Goal: Task Accomplishment & Management: Manage account settings

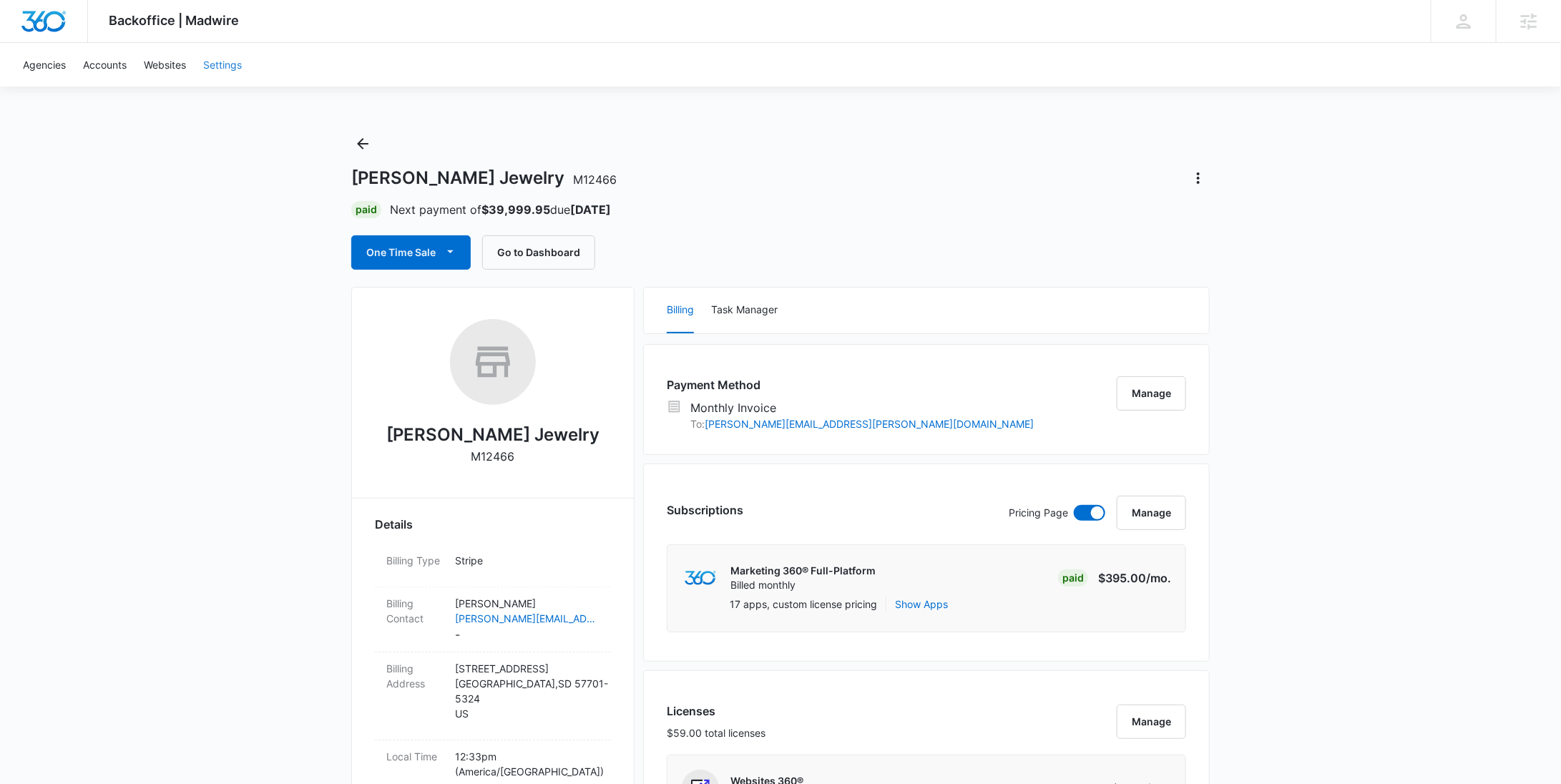
click at [212, 66] on link "Settings" at bounding box center [222, 65] width 56 height 44
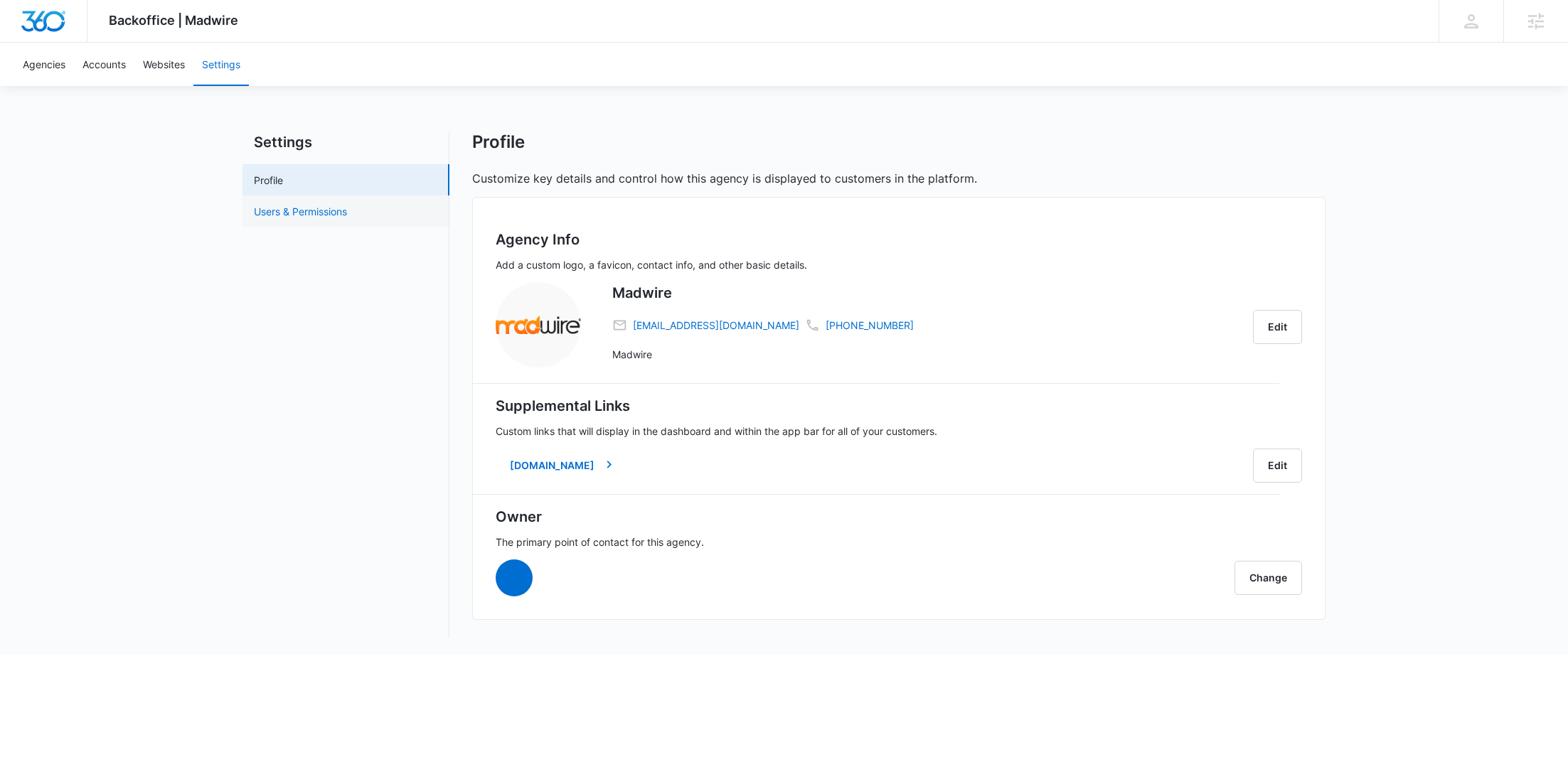
click at [347, 211] on link "Users & Permissions" at bounding box center [301, 211] width 93 height 15
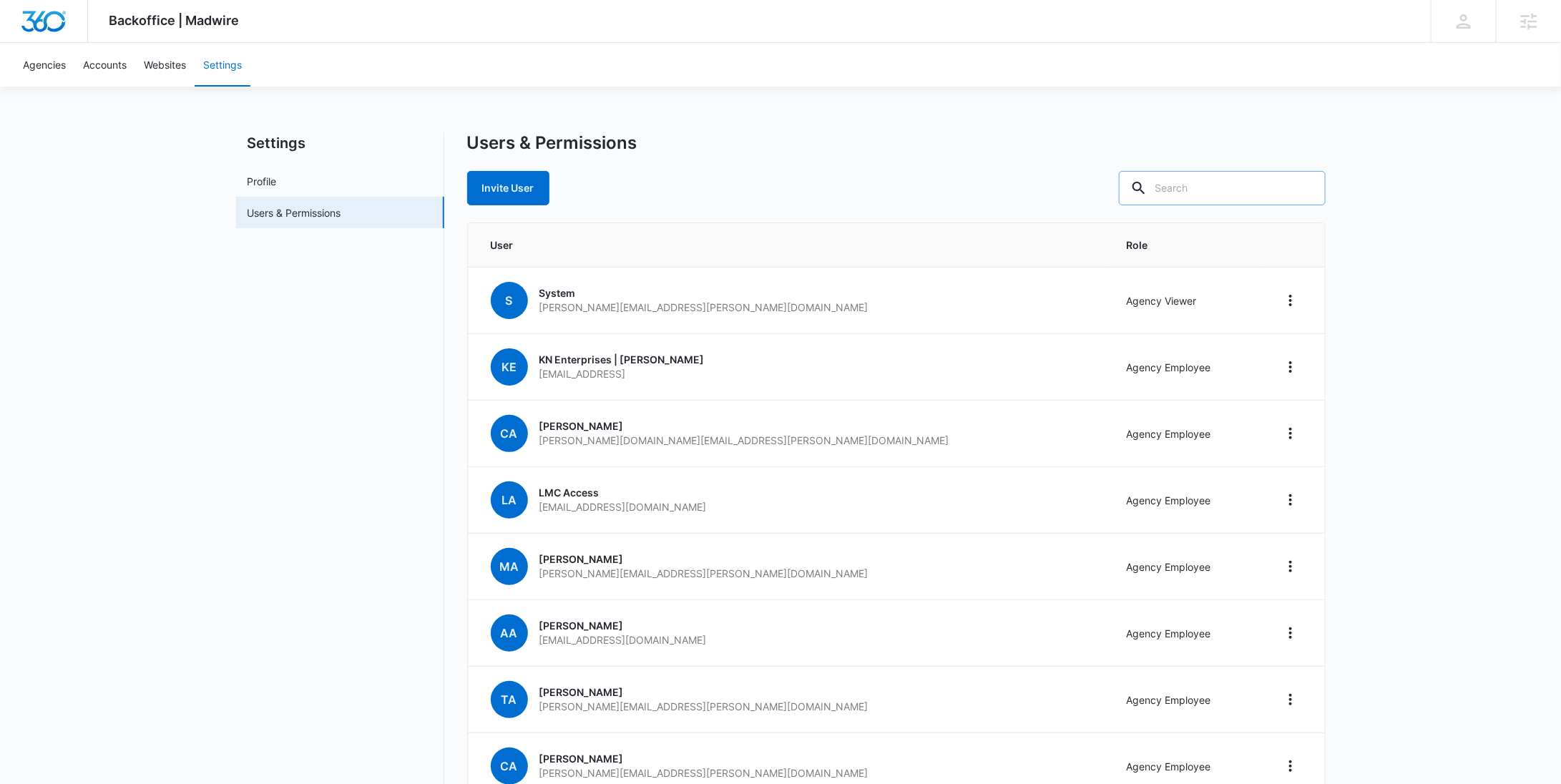
click at [1271, 177] on input "text" at bounding box center [1222, 188] width 206 height 34
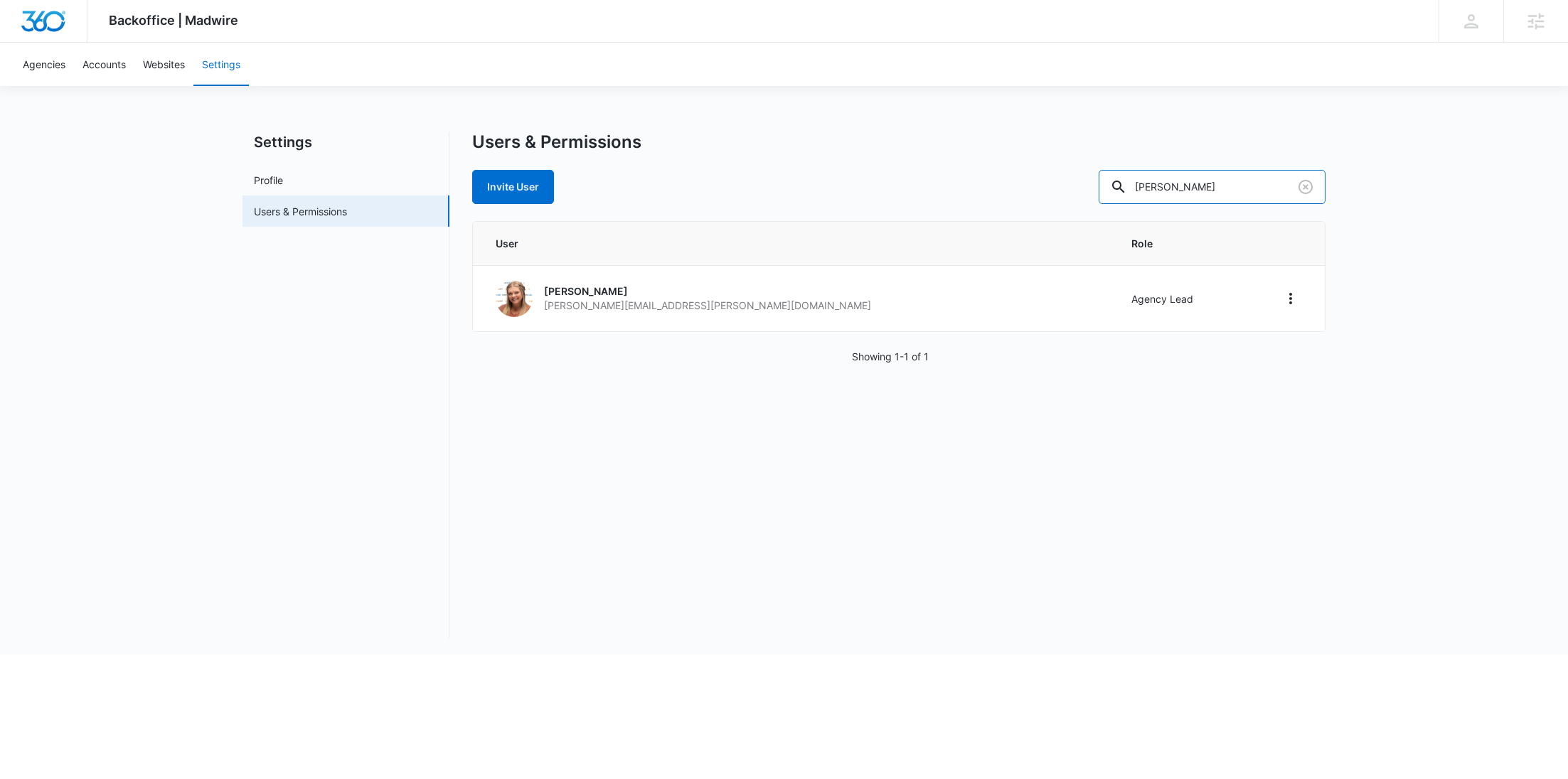
drag, startPoint x: 1254, startPoint y: 180, endPoint x: 1144, endPoint y: 169, distance: 110.5
click at [1144, 169] on div "Users & Permissions Invite User [PERSON_NAME]" at bounding box center [898, 168] width 853 height 73
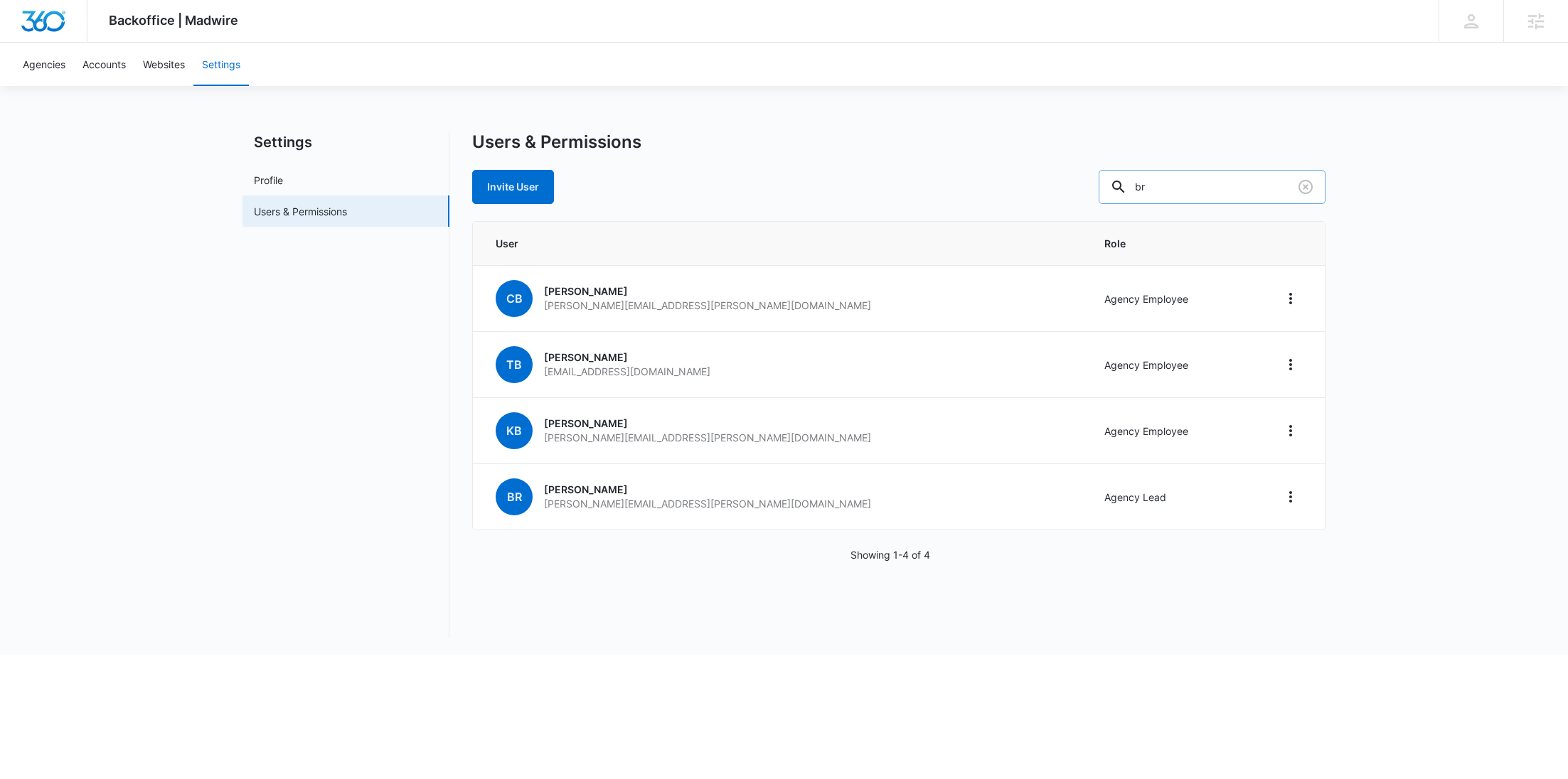
type input "b"
type input "[PERSON_NAME]"
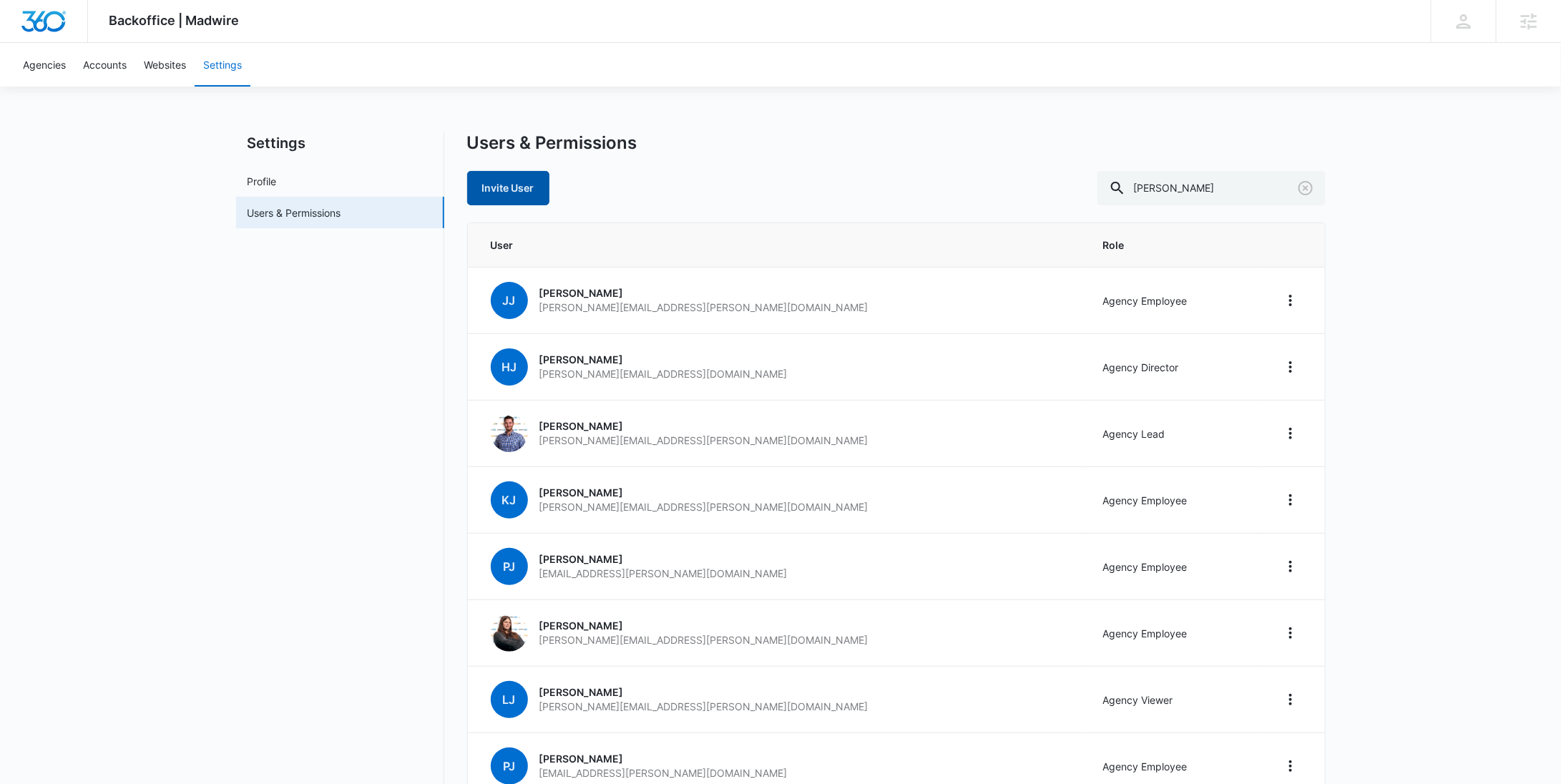
click at [528, 192] on link "Invite User" at bounding box center [508, 188] width 82 height 34
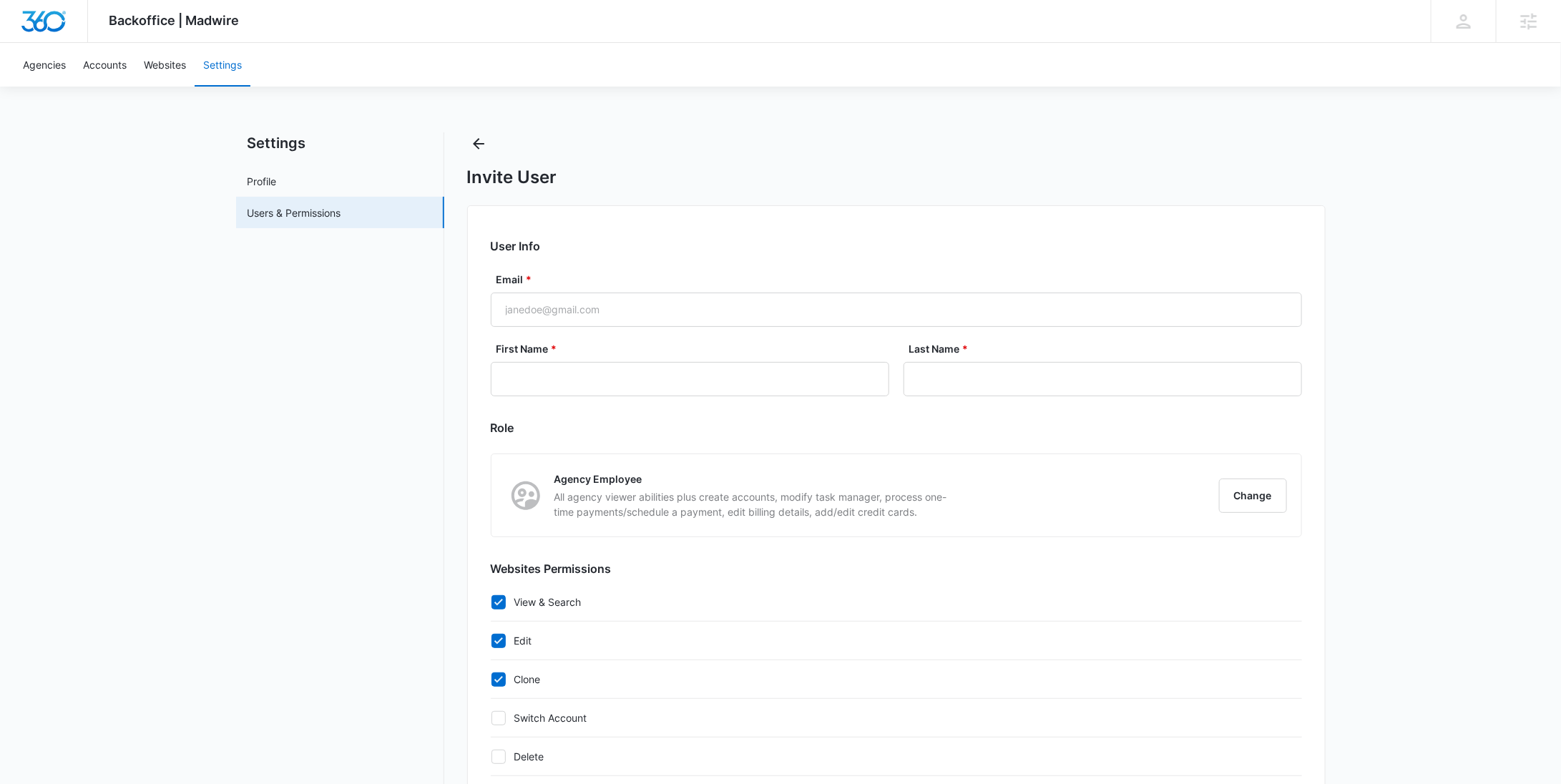
checkbox input "true"
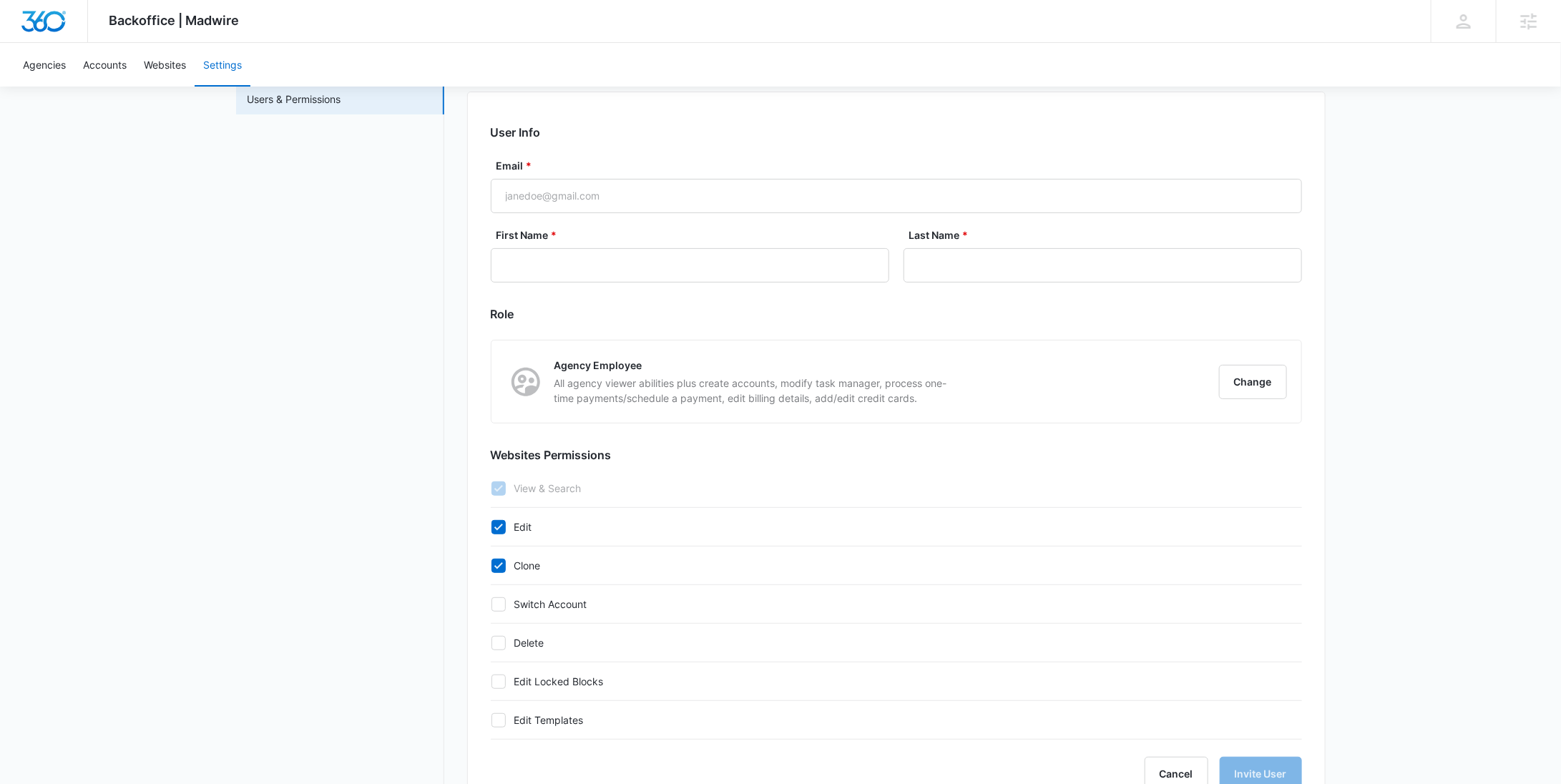
scroll to position [112, 0]
click at [1242, 388] on button "Change" at bounding box center [1253, 384] width 68 height 34
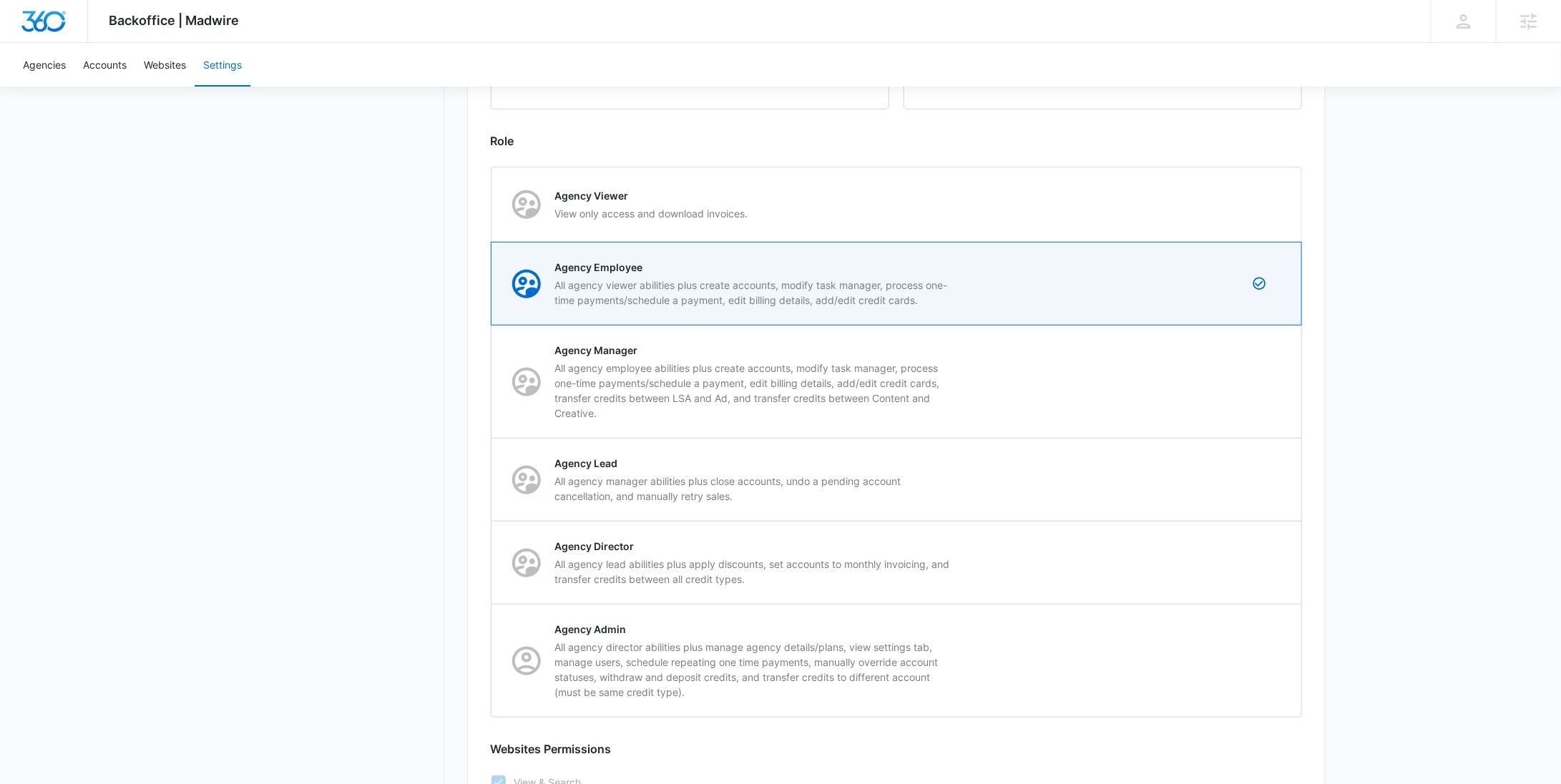
scroll to position [0, 0]
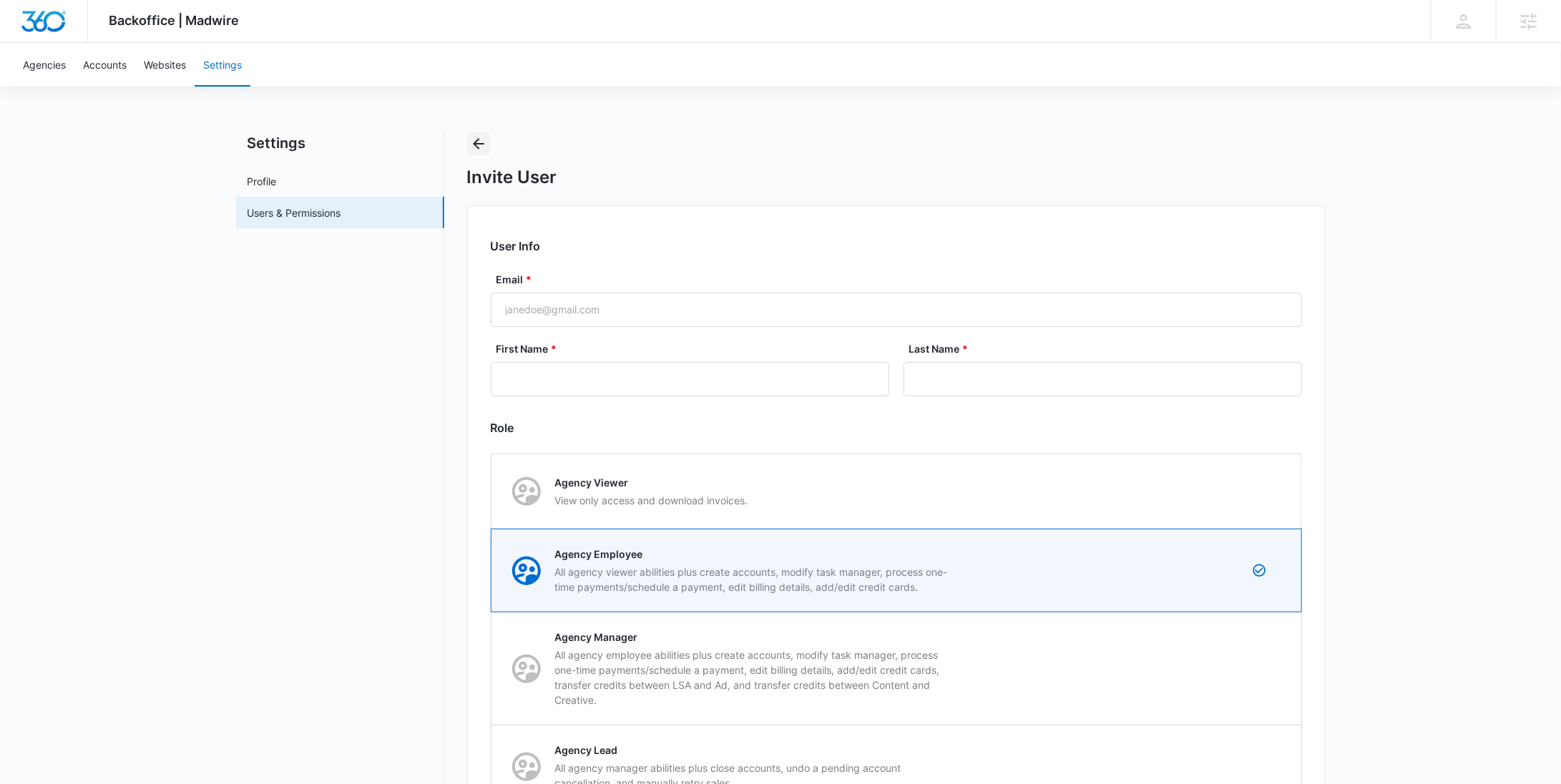
click at [472, 148] on icon "Back" at bounding box center [479, 144] width 18 height 18
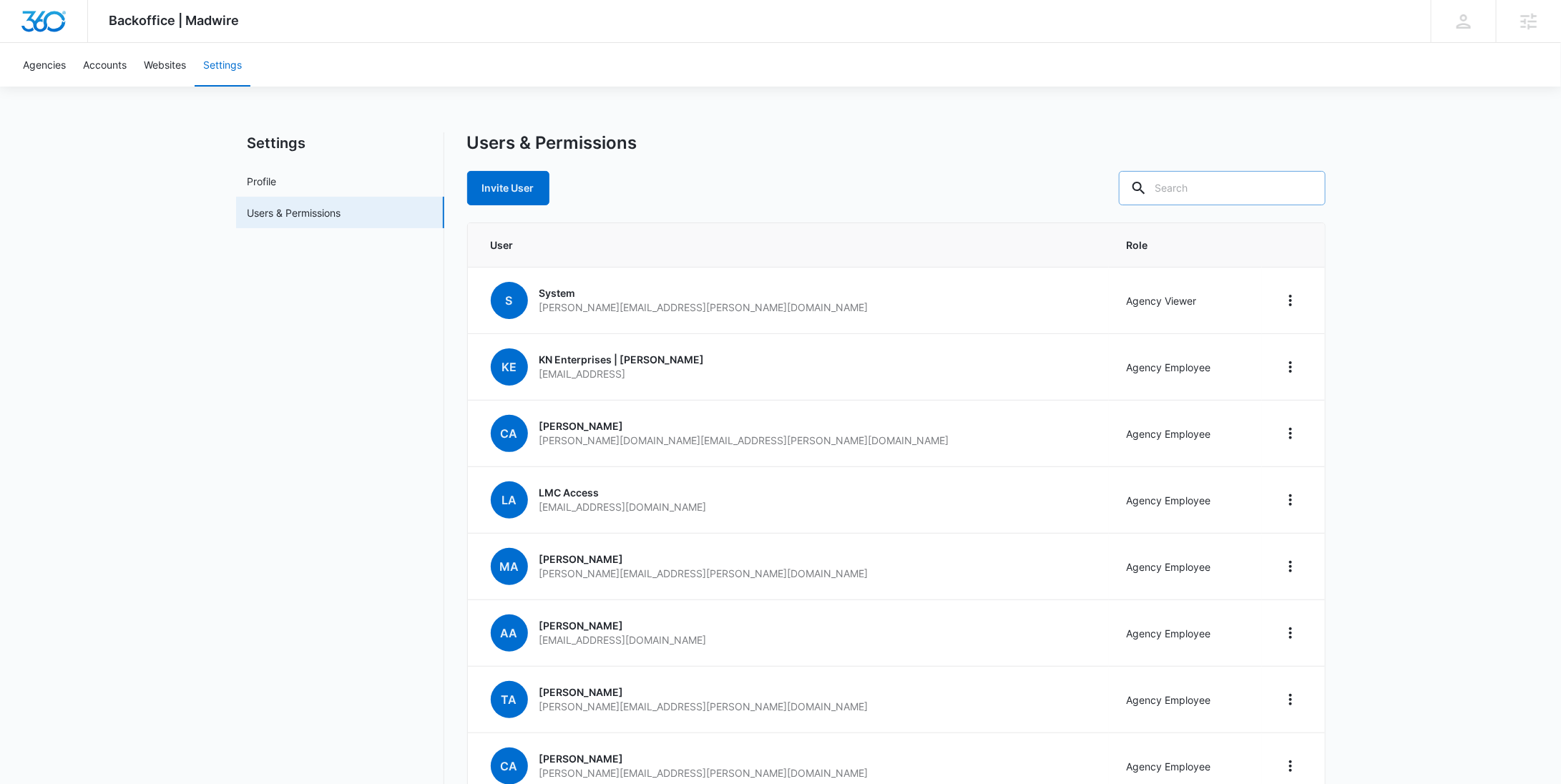
click at [1273, 191] on input "text" at bounding box center [1222, 188] width 206 height 34
type input "young"
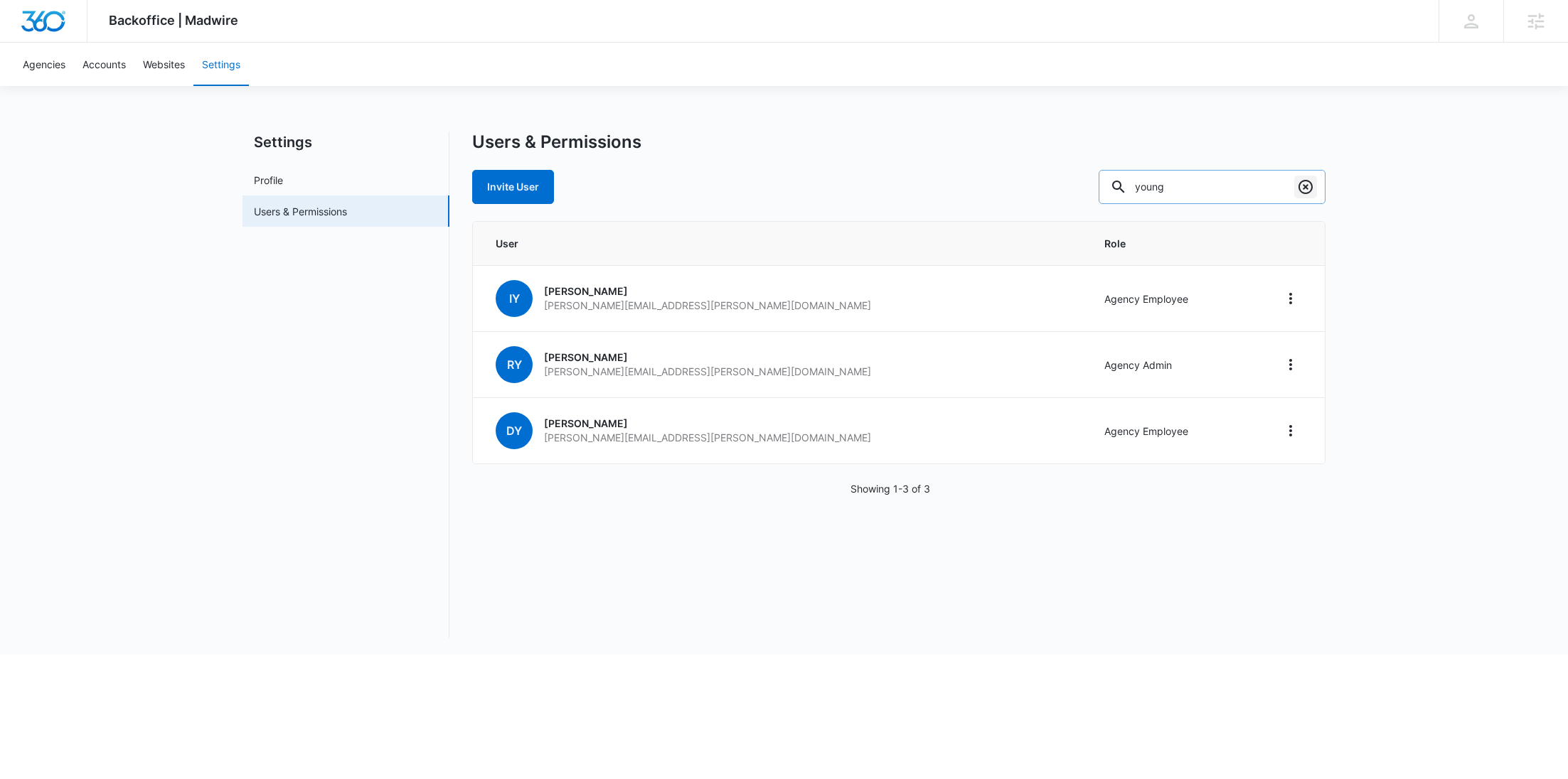
click at [1304, 191] on icon "Clear" at bounding box center [1306, 187] width 17 height 17
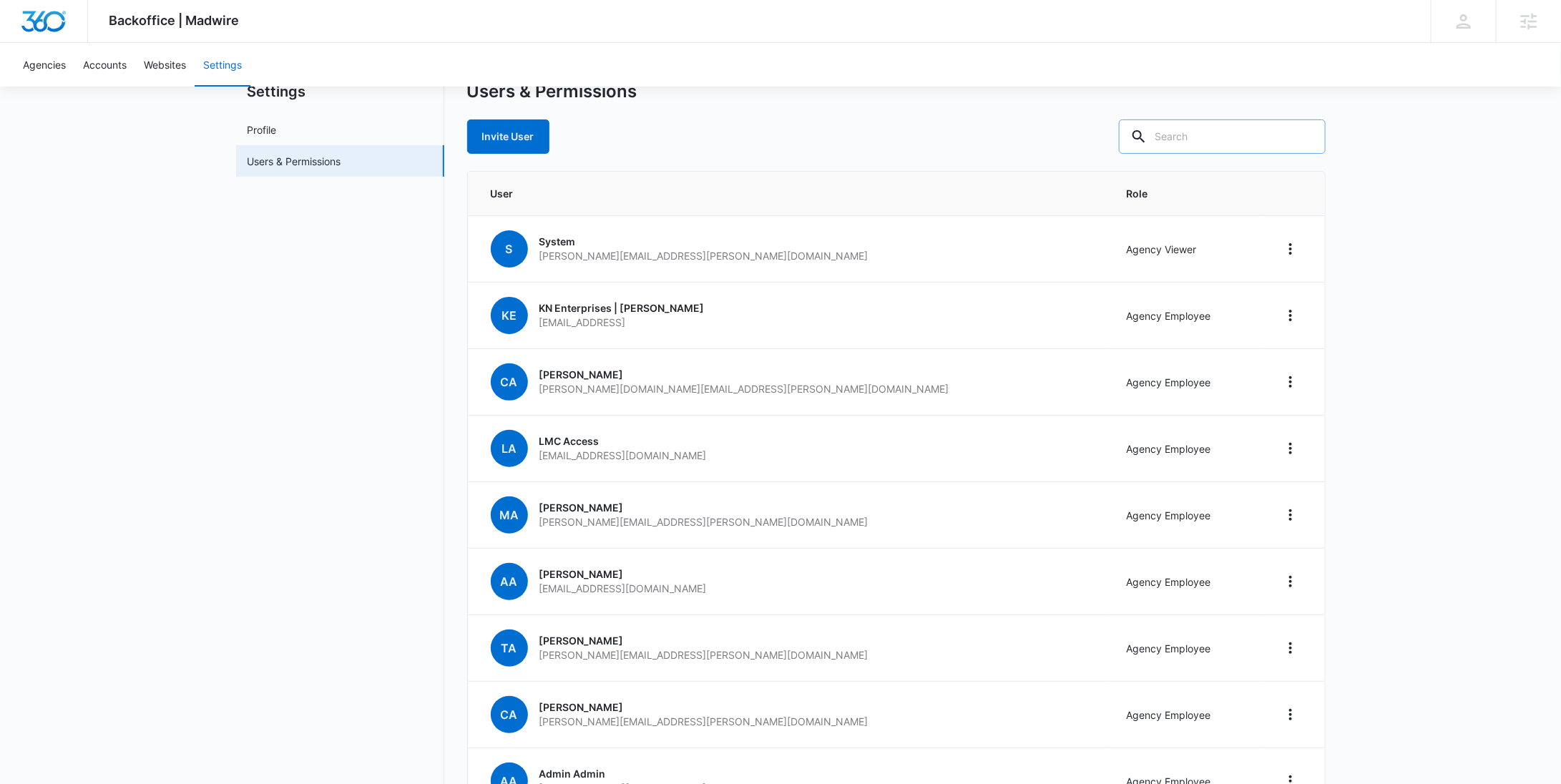
scroll to position [225, 0]
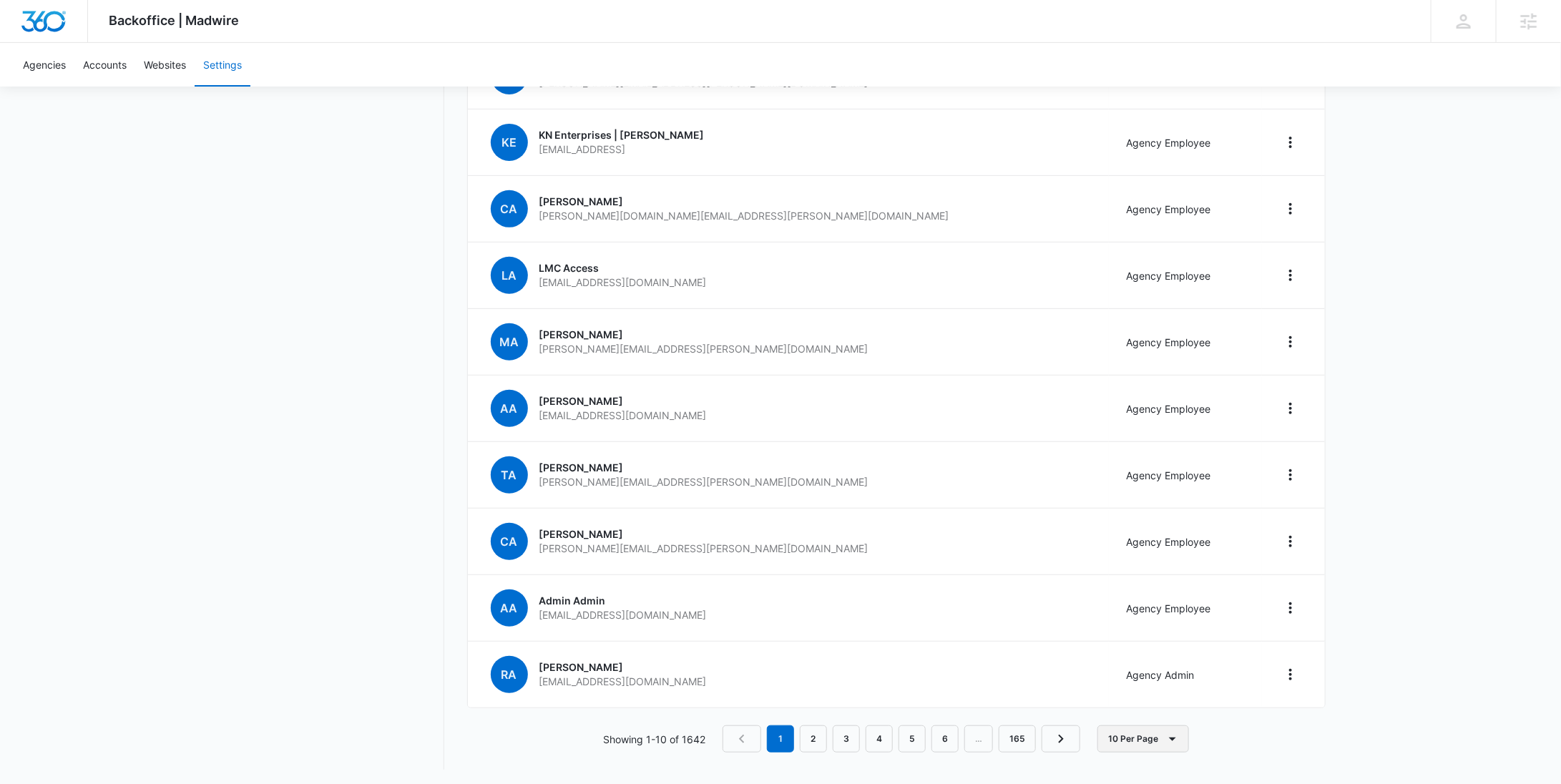
click at [1138, 727] on button "10 Per Page" at bounding box center [1143, 739] width 92 height 27
click at [1151, 697] on div "100 Per Page" at bounding box center [1147, 695] width 64 height 10
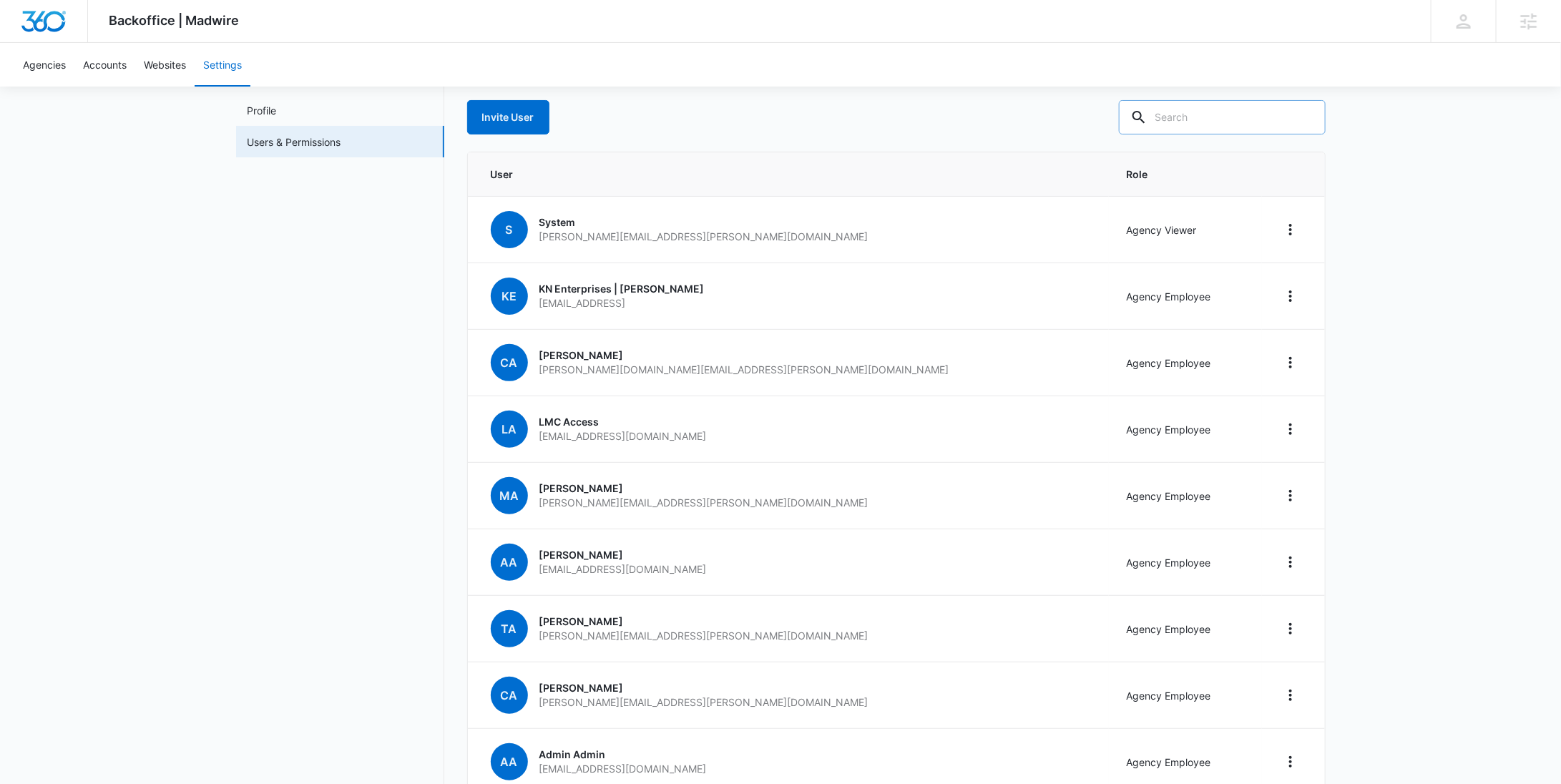
scroll to position [72, 0]
click at [1299, 115] on div at bounding box center [1305, 116] width 23 height 34
click at [1284, 110] on input "text" at bounding box center [1222, 116] width 206 height 34
type input "director"
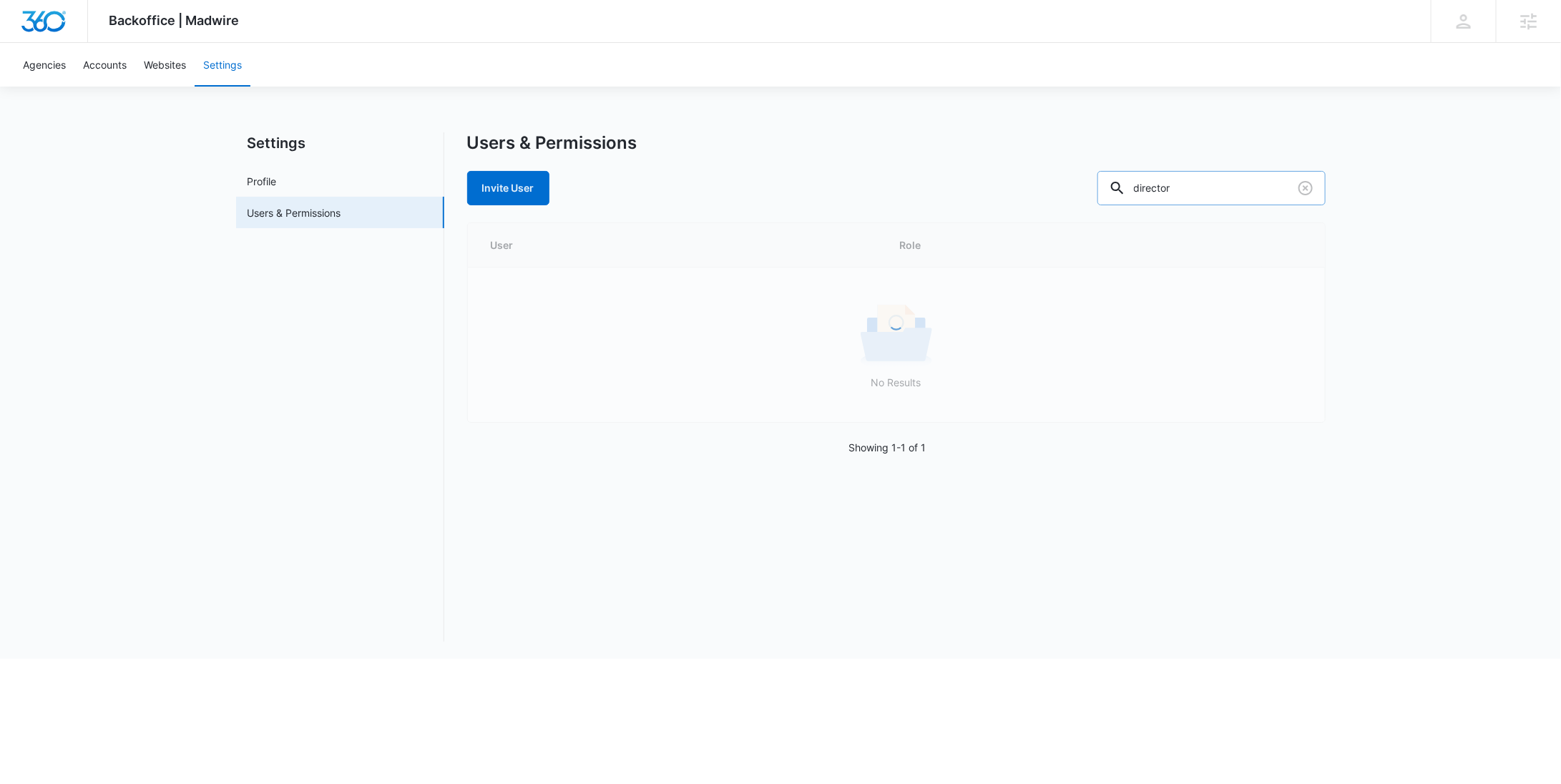
scroll to position [0, 0]
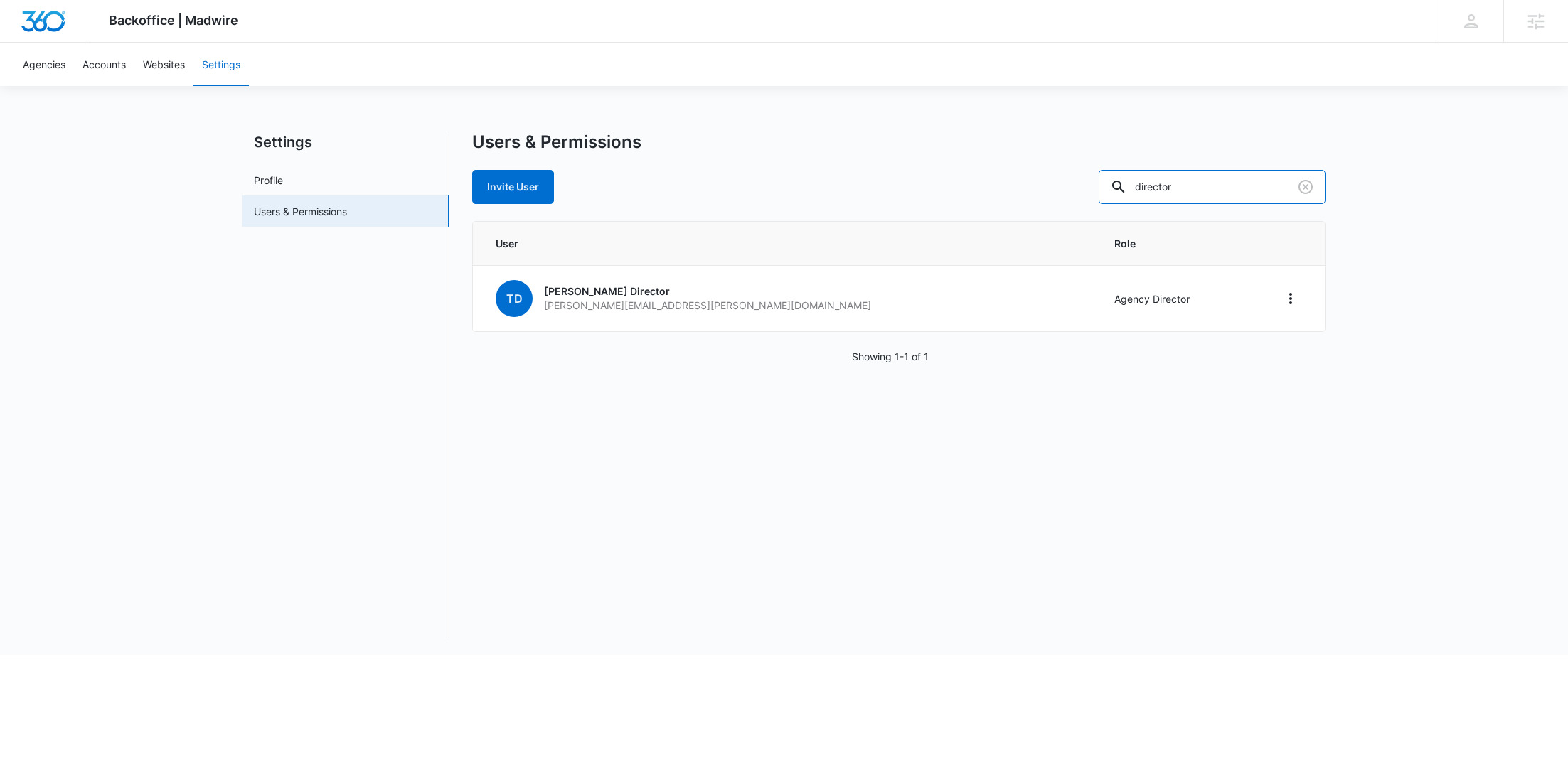
drag, startPoint x: 1250, startPoint y: 192, endPoint x: 1100, endPoint y: 191, distance: 150.0
click at [1100, 191] on div "Invite User director" at bounding box center [898, 187] width 853 height 34
click at [1148, 194] on icon at bounding box center [1140, 187] width 17 height 17
click at [1407, 215] on div "Backoffice | Madwire Apps Settings [PERSON_NAME] Young [EMAIL_ADDRESS][PERSON_N…" at bounding box center [784, 327] width 1568 height 655
drag, startPoint x: 1402, startPoint y: 215, endPoint x: 1323, endPoint y: 185, distance: 84.5
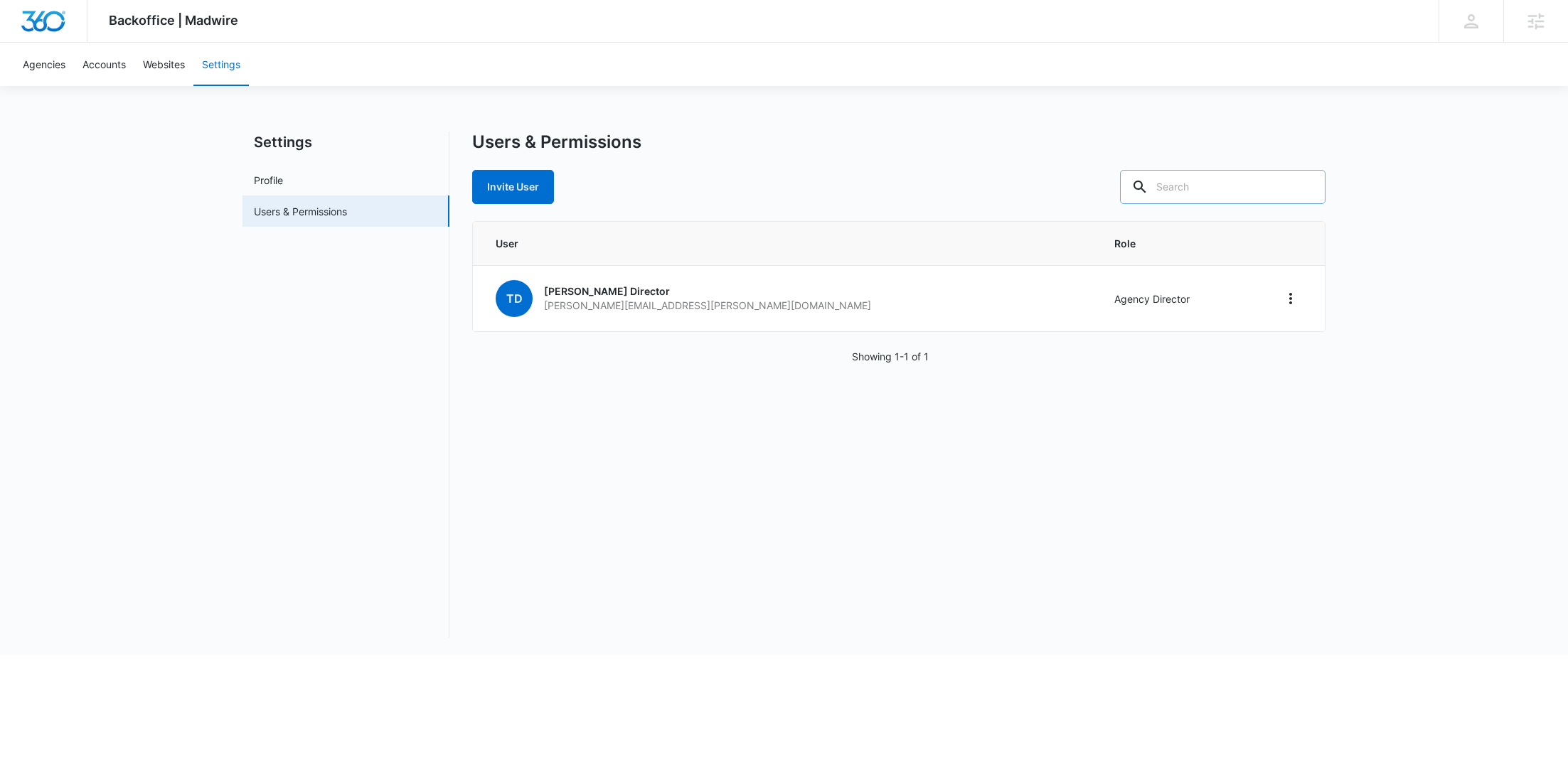
click at [1401, 215] on div "Backoffice | Madwire Apps Settings [PERSON_NAME] Young [EMAIL_ADDRESS][PERSON_N…" at bounding box center [784, 327] width 1568 height 655
click at [1268, 180] on input "text" at bounding box center [1222, 187] width 205 height 34
click at [1307, 122] on div "Backoffice | Madwire Apps Settings [PERSON_NAME] Young [EMAIL_ADDRESS][PERSON_N…" at bounding box center [784, 327] width 1568 height 655
click at [878, 207] on div "Users & Permissions Invite User User Role TD [PERSON_NAME] Director [PERSON_NAM…" at bounding box center [898, 384] width 853 height 506
click at [1250, 192] on input "text" at bounding box center [1222, 187] width 205 height 34
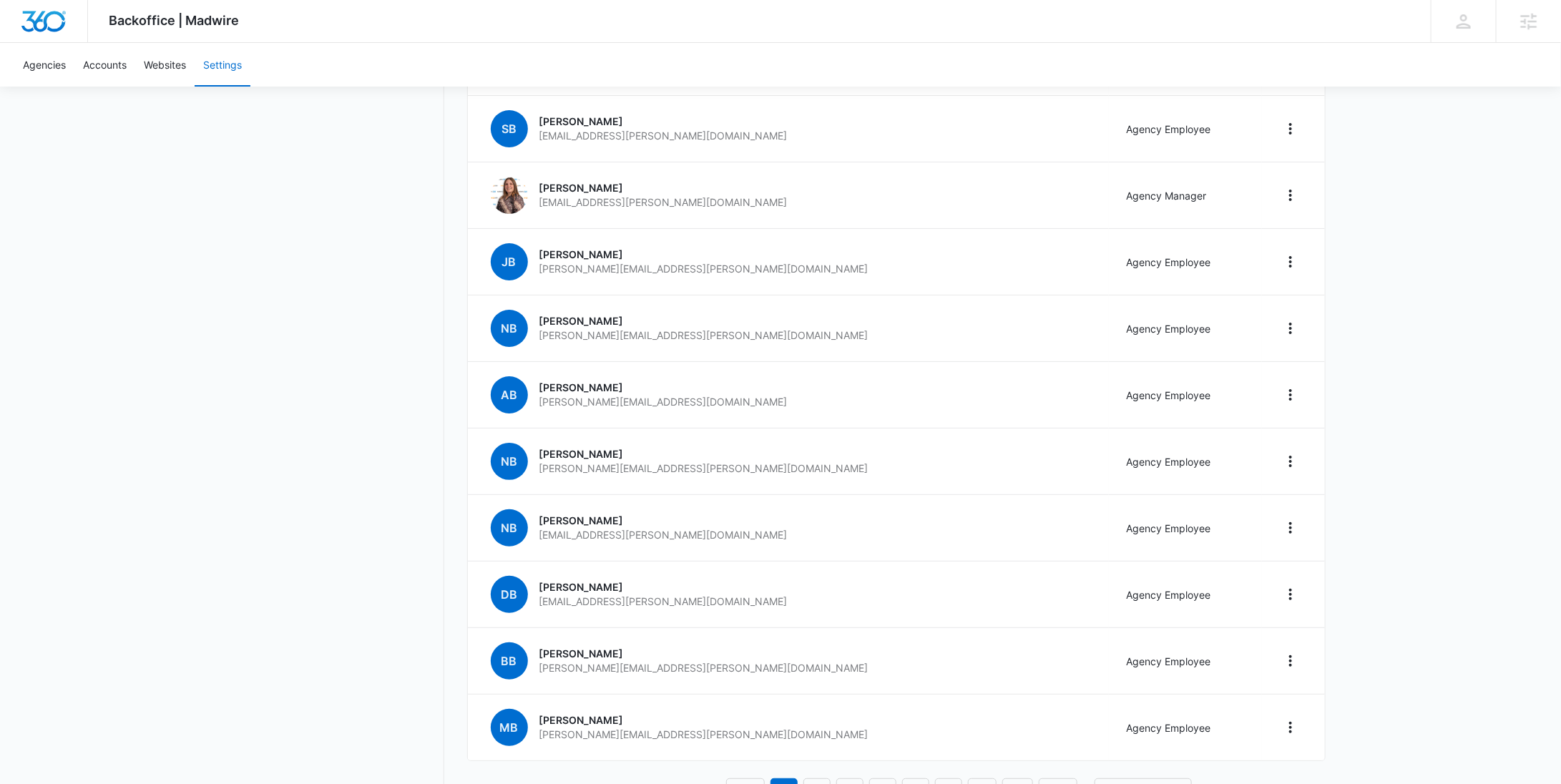
scroll to position [6196, 0]
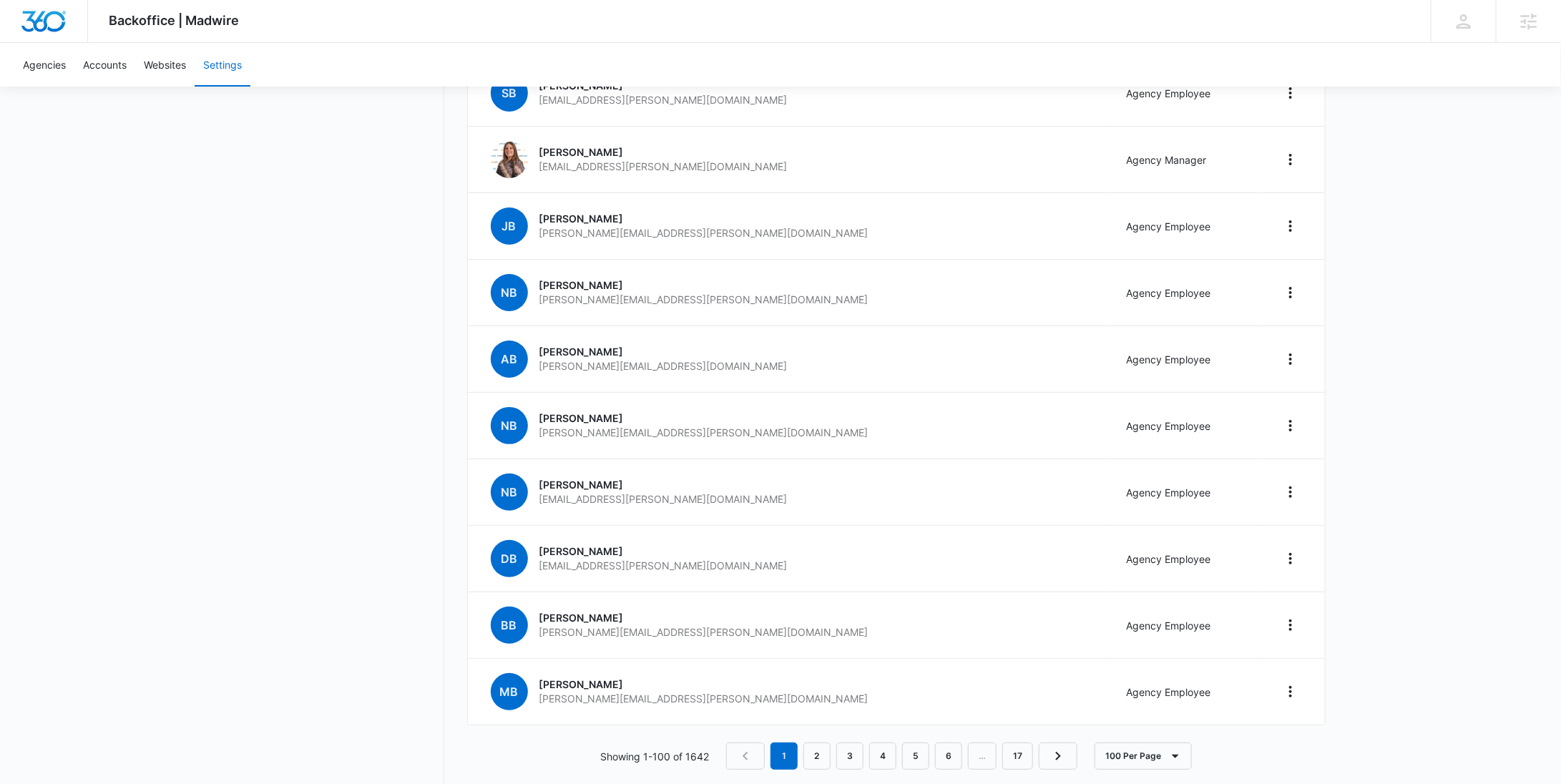
click at [1159, 743] on button "100 Per Page" at bounding box center [1143, 756] width 97 height 27
click at [1154, 697] on div "100 Per Page" at bounding box center [1144, 695] width 64 height 10
click at [1062, 747] on icon "Next Page" at bounding box center [1058, 756] width 18 height 18
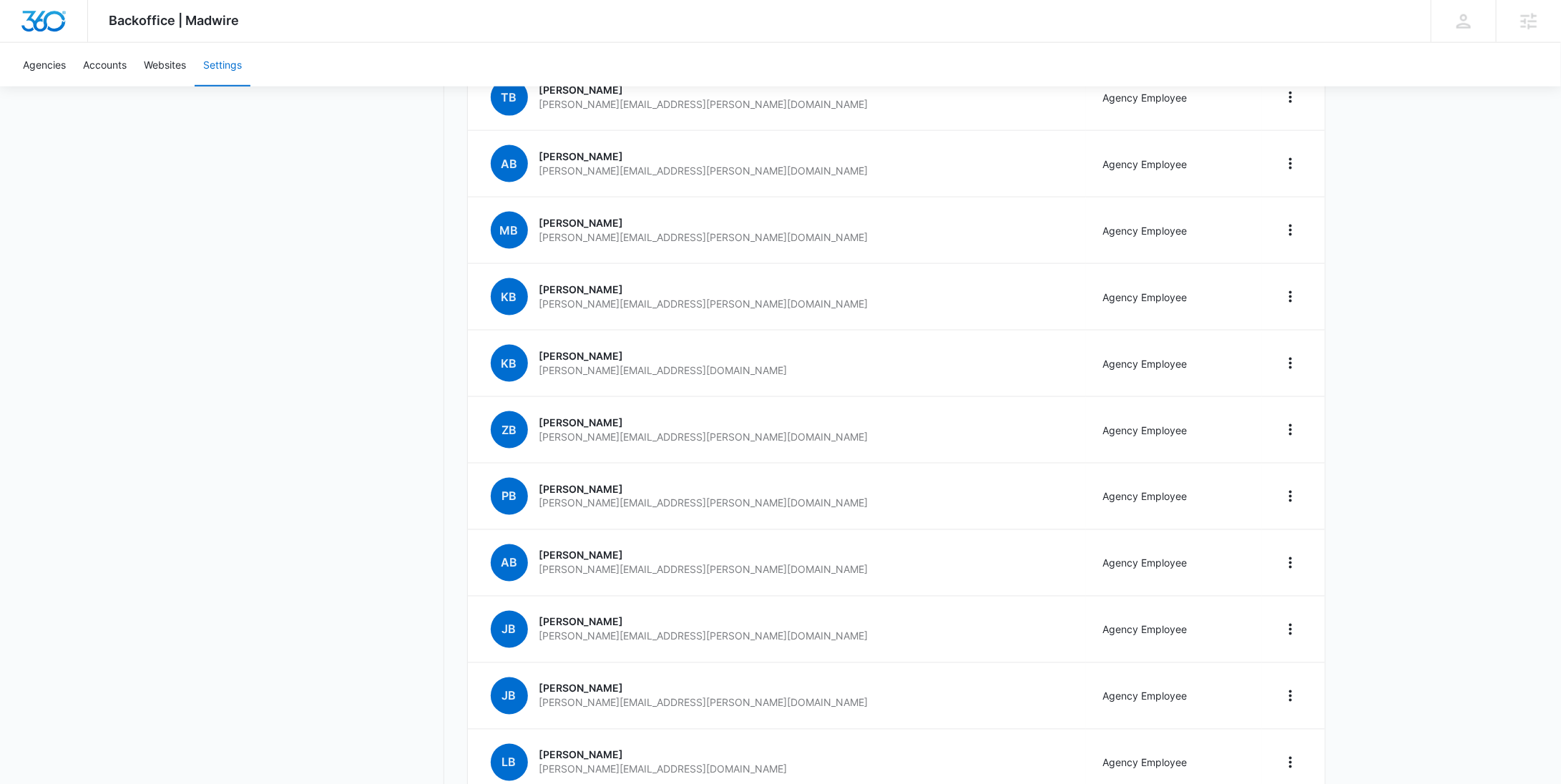
scroll to position [0, 0]
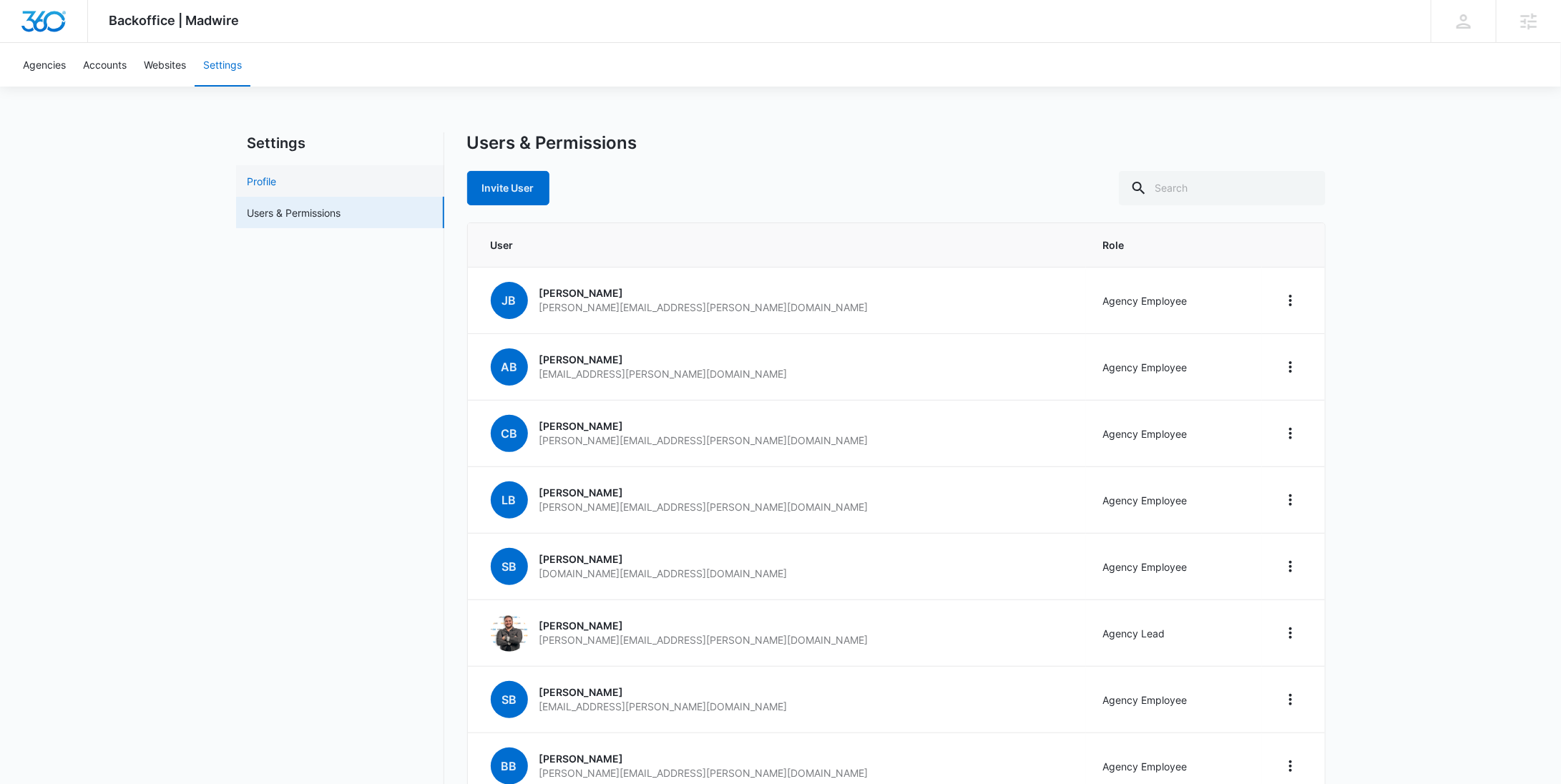
click at [277, 184] on link "Profile" at bounding box center [262, 181] width 29 height 15
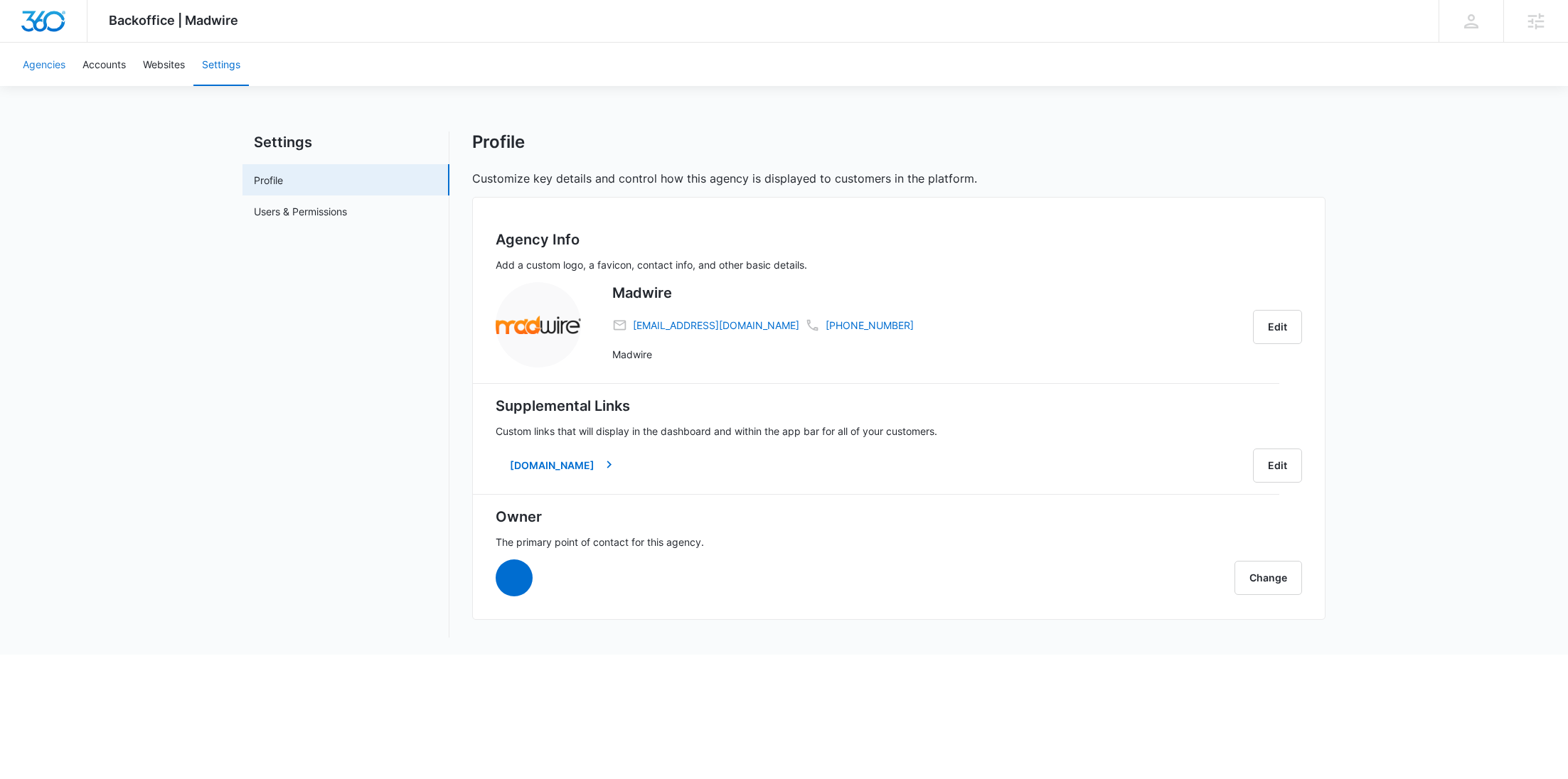
click at [52, 64] on link "Agencies" at bounding box center [44, 64] width 59 height 44
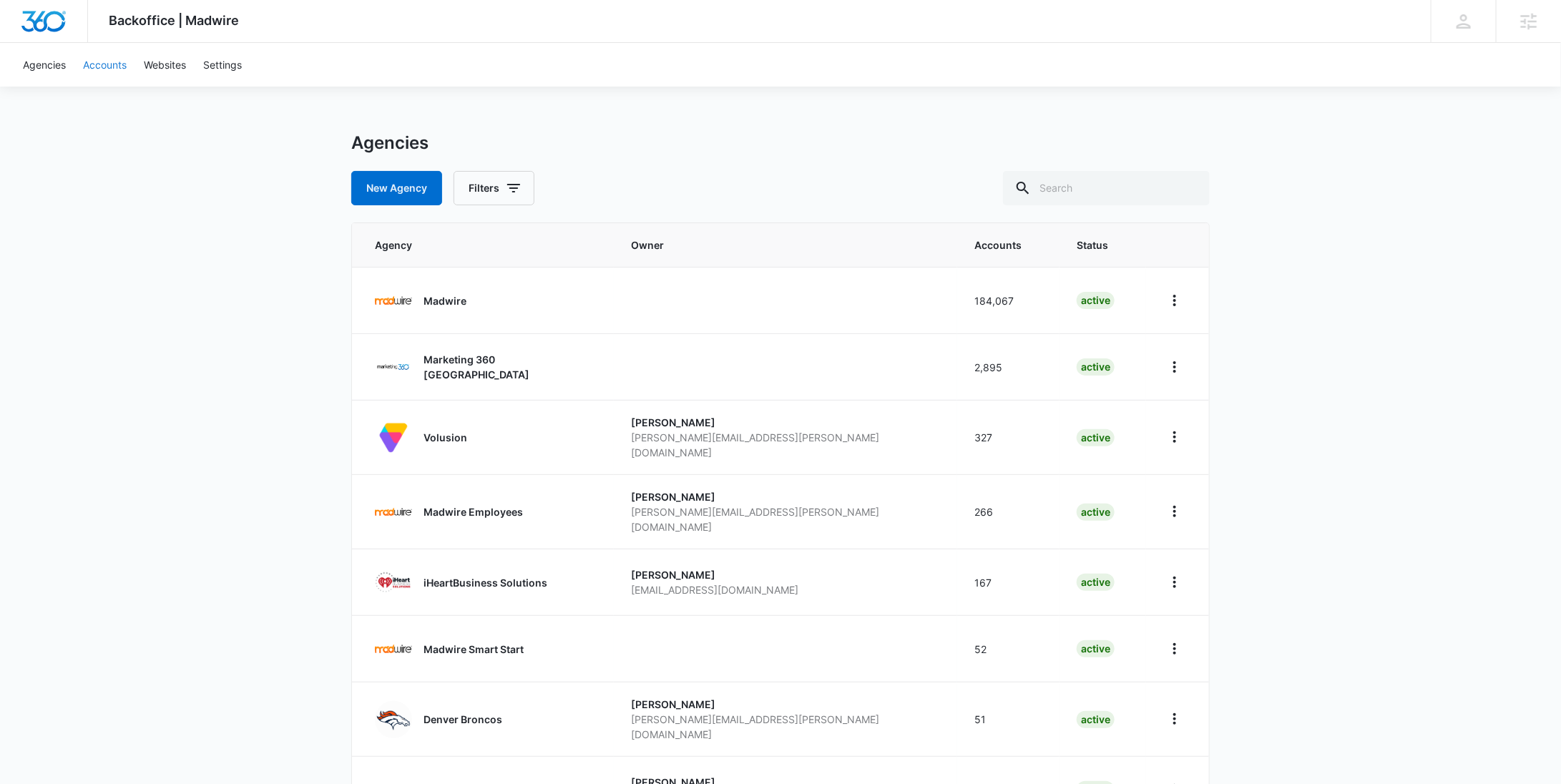
click at [120, 65] on link "Accounts" at bounding box center [104, 65] width 61 height 44
